Goal: Check status: Check status

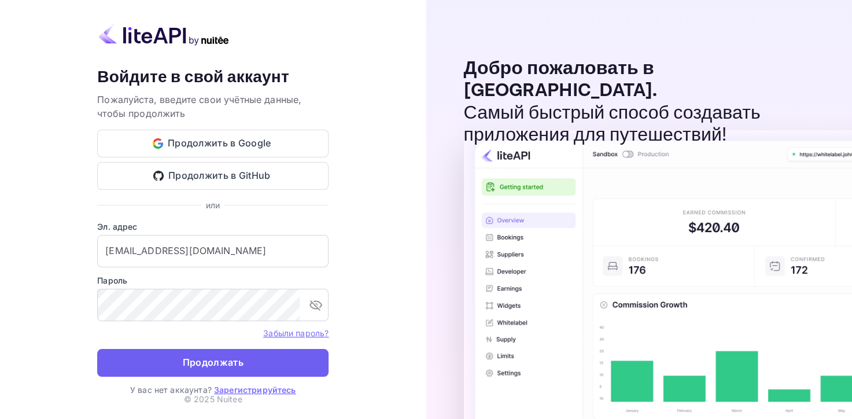
click at [228, 361] on ya-tr-span "Продолжать" at bounding box center [213, 362] width 61 height 16
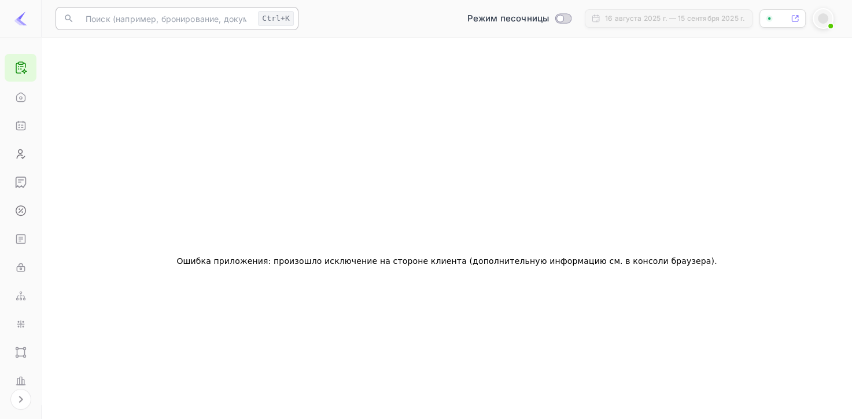
click at [183, 14] on input "text" at bounding box center [166, 18] width 175 height 23
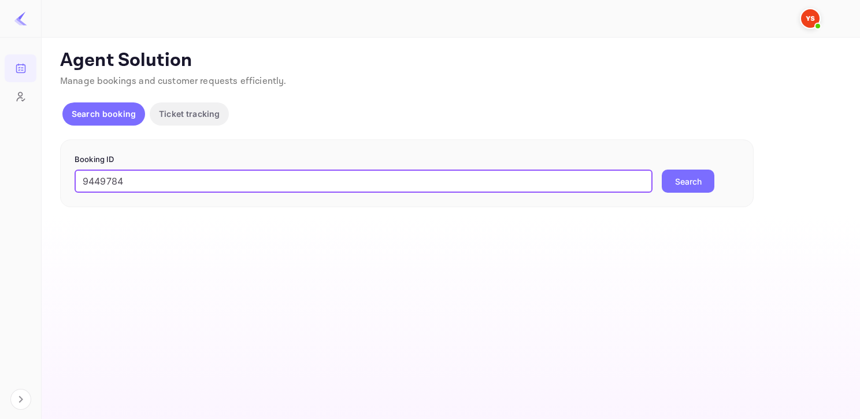
type input "9449784"
click at [689, 184] on button "Search" at bounding box center [688, 180] width 53 height 23
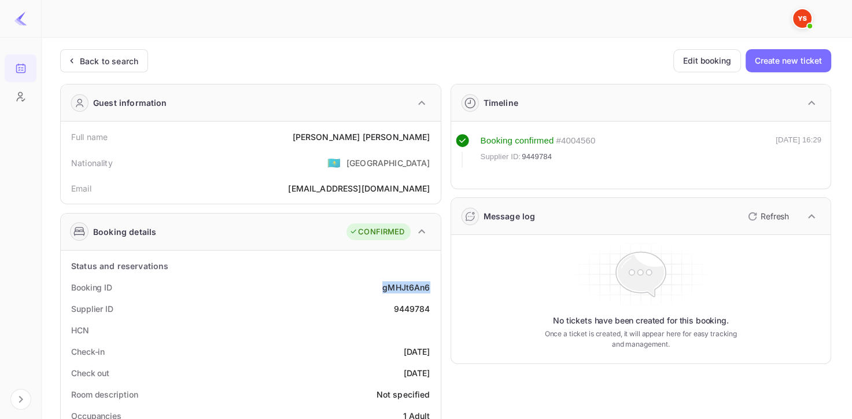
drag, startPoint x: 375, startPoint y: 285, endPoint x: 428, endPoint y: 284, distance: 53.2
click at [428, 284] on div "Booking ID gMHJt6An6" at bounding box center [250, 286] width 371 height 21
copy div "gMHJt6An6"
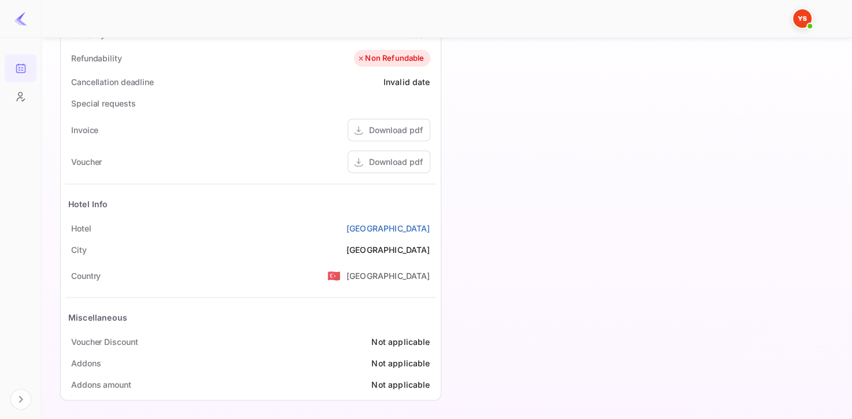
scroll to position [490, 0]
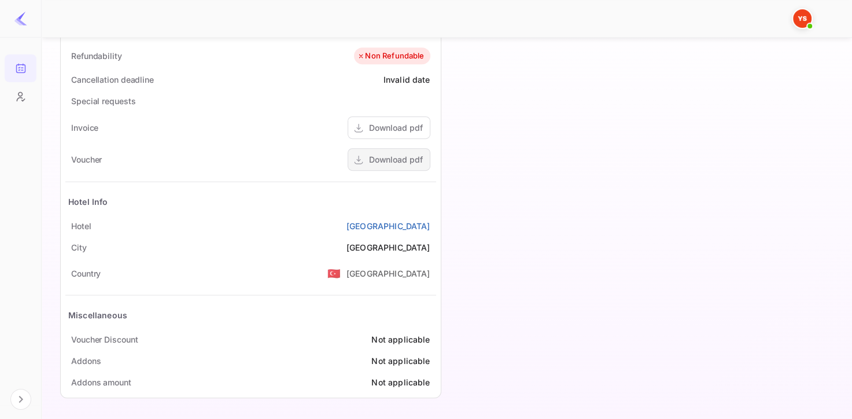
click at [394, 160] on div "Download pdf" at bounding box center [396, 159] width 54 height 12
